Goal: Use online tool/utility: Utilize a website feature to perform a specific function

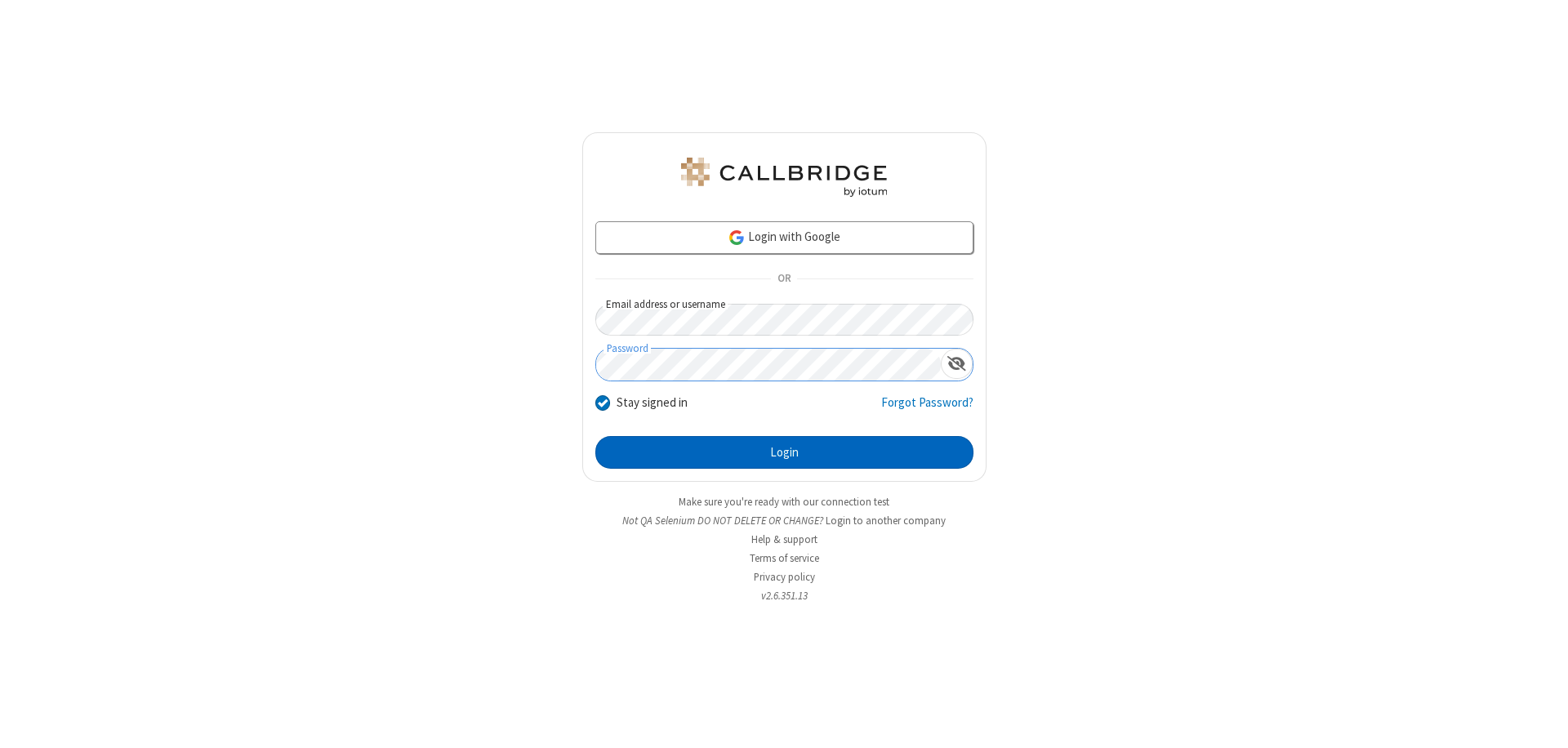
click at [784, 452] on button "Login" at bounding box center [784, 452] width 378 height 32
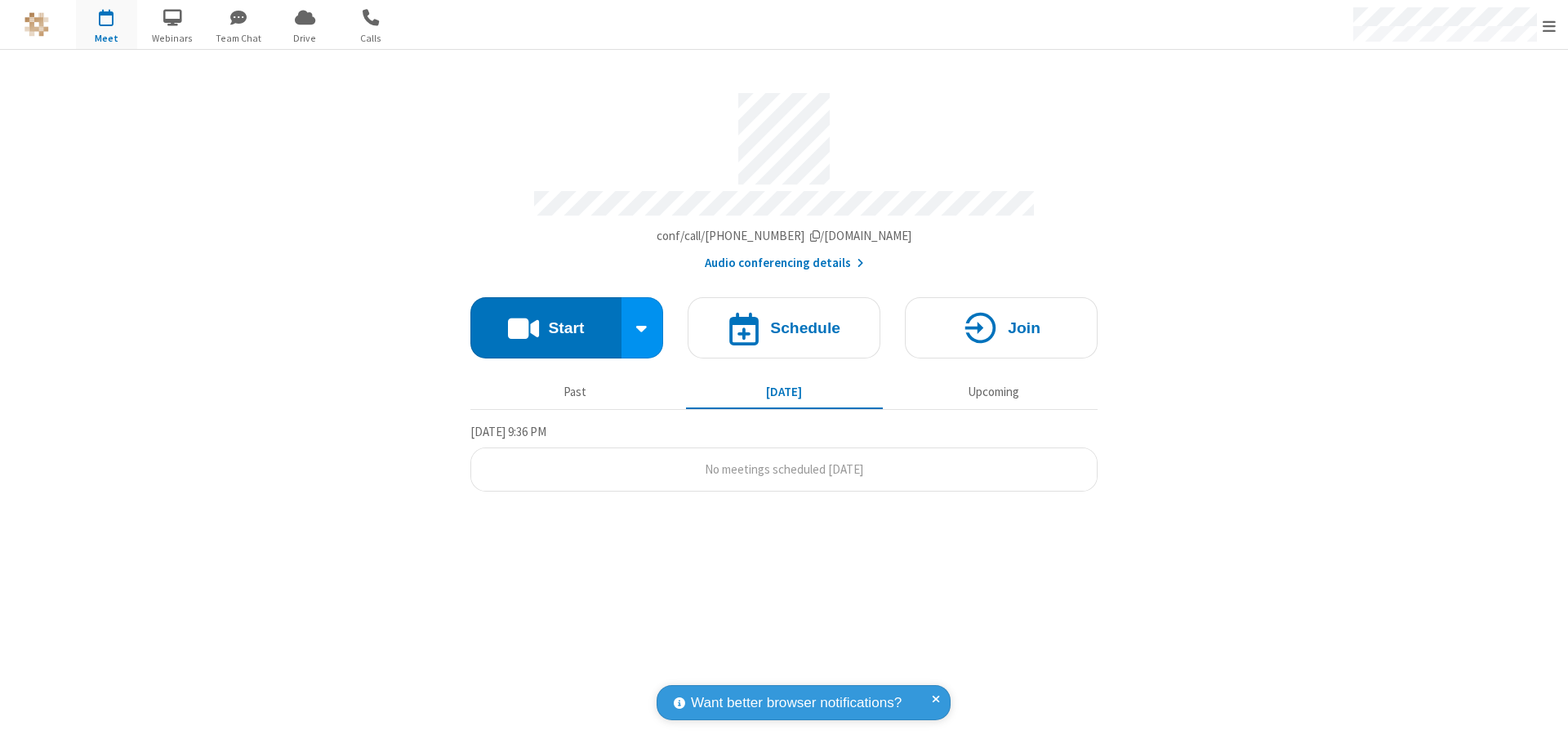
click at [545, 320] on button "Start" at bounding box center [546, 328] width 151 height 62
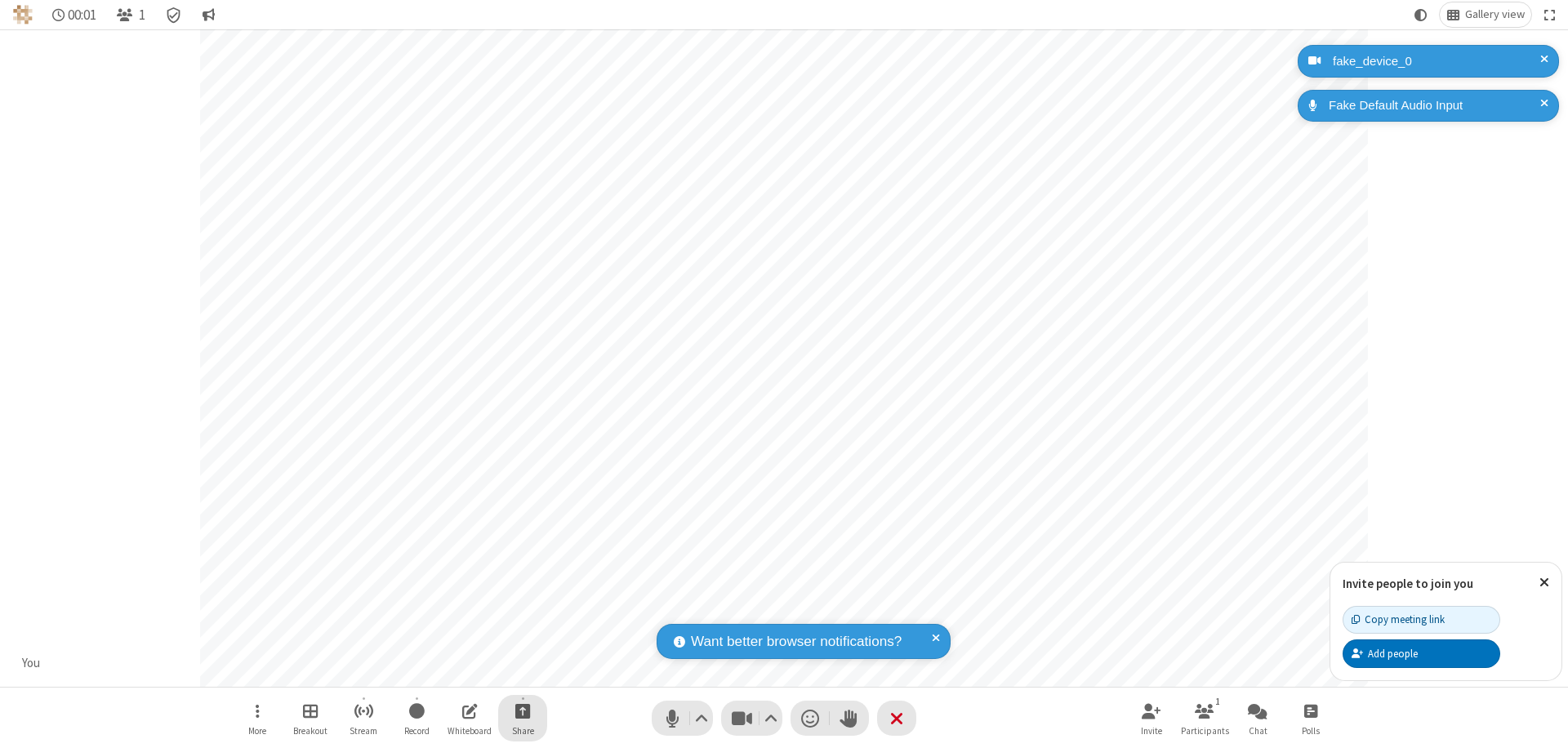
click at [523, 711] on span "Start sharing" at bounding box center [523, 711] width 16 height 21
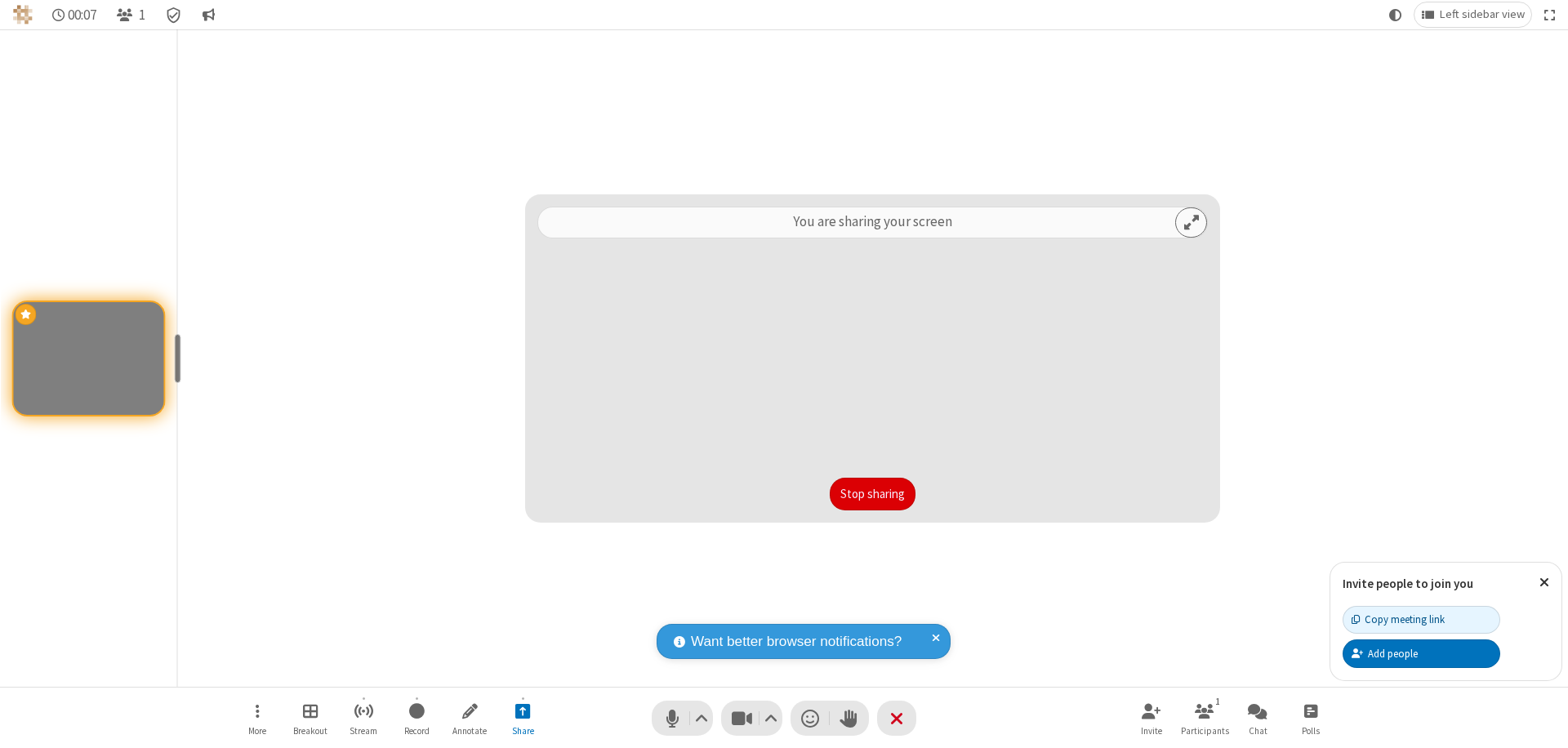
click at [872, 495] on button "Stop sharing" at bounding box center [872, 494] width 86 height 32
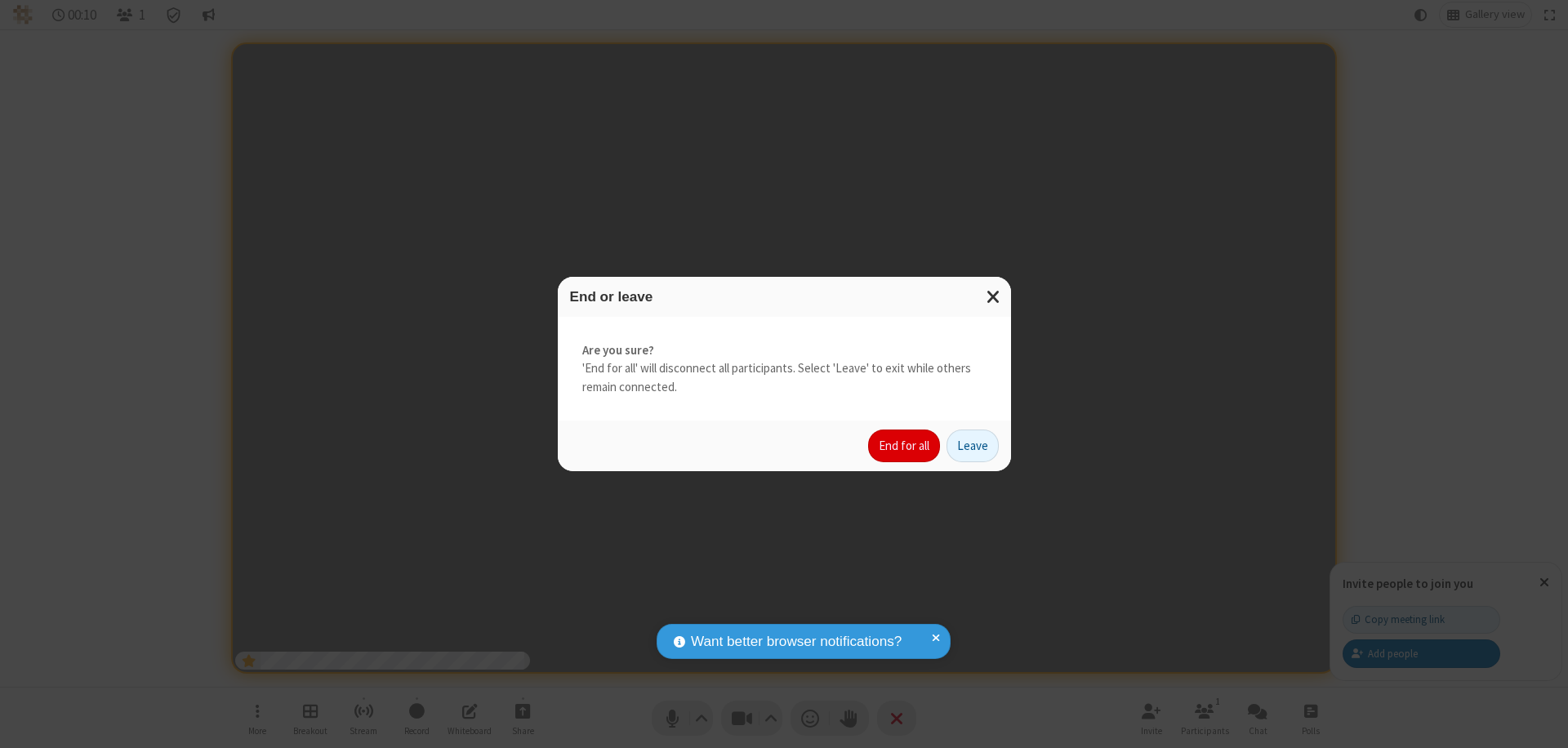
click at [905, 446] on button "End for all" at bounding box center [904, 445] width 71 height 32
